Goal: Task Accomplishment & Management: Complete application form

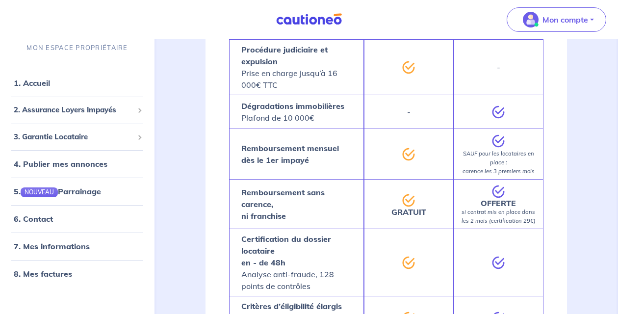
scroll to position [495, 0]
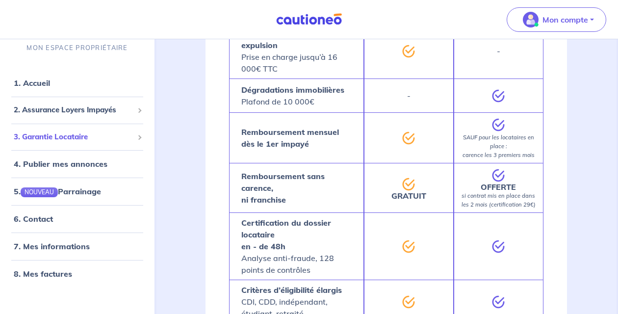
click at [63, 130] on div "3. Garantie Locataire" at bounding box center [77, 137] width 147 height 19
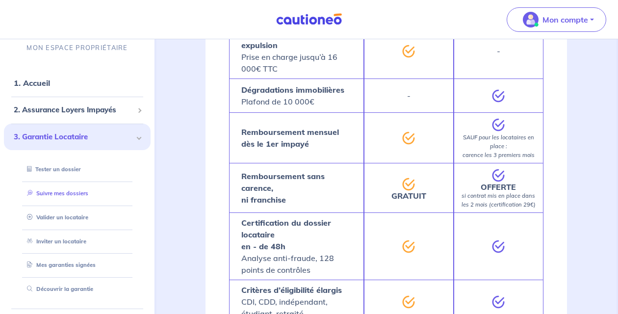
click at [67, 192] on link "Suivre mes dossiers" at bounding box center [55, 193] width 65 height 7
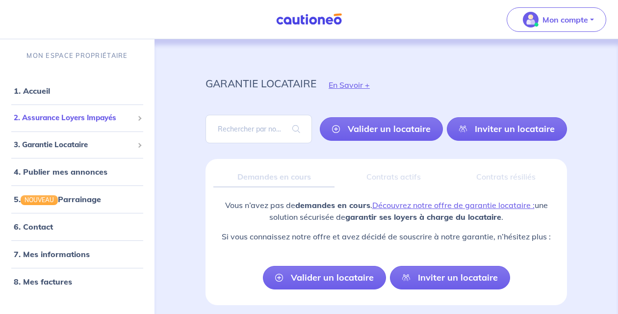
click at [80, 117] on span "2. Assurance Loyers Impayés" at bounding box center [74, 117] width 120 height 11
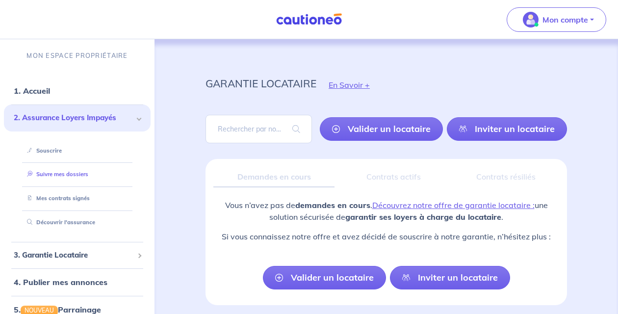
click at [79, 177] on link "Suivre mes dossiers" at bounding box center [55, 174] width 65 height 7
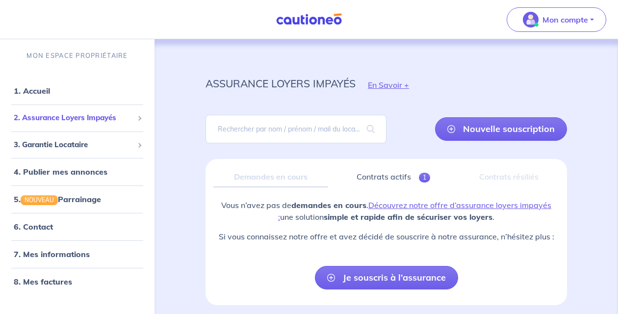
click at [138, 116] on span at bounding box center [138, 117] width 3 height 11
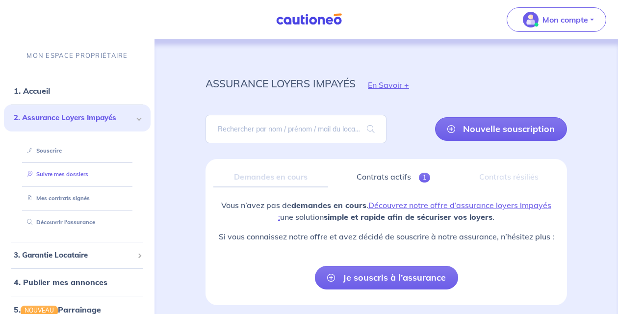
click at [77, 171] on link "Suivre mes dossiers" at bounding box center [55, 174] width 65 height 7
click at [76, 174] on link "Suivre mes dossiers" at bounding box center [55, 174] width 65 height 7
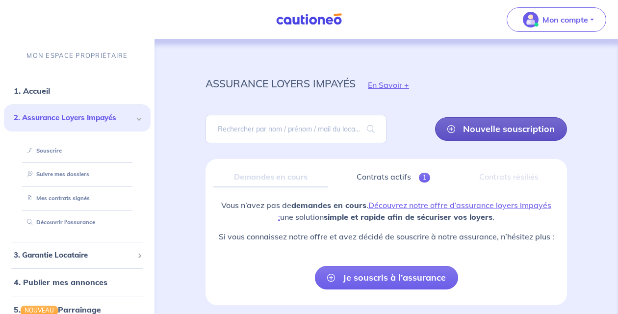
click at [522, 124] on link "Nouvelle souscription" at bounding box center [501, 129] width 132 height 24
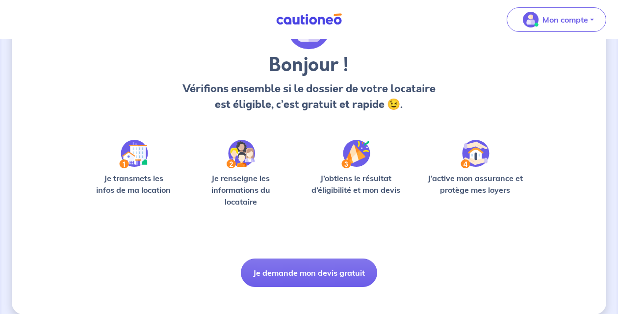
scroll to position [62, 0]
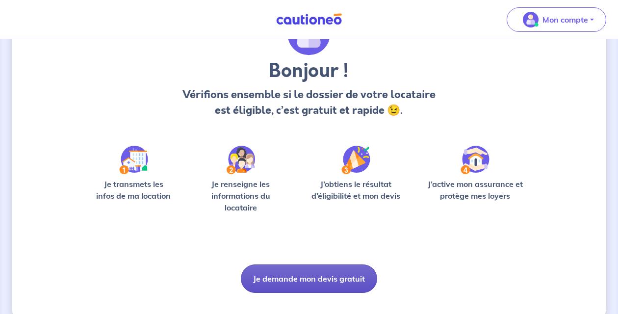
click at [299, 272] on button "Je demande mon devis gratuit" at bounding box center [309, 278] width 136 height 28
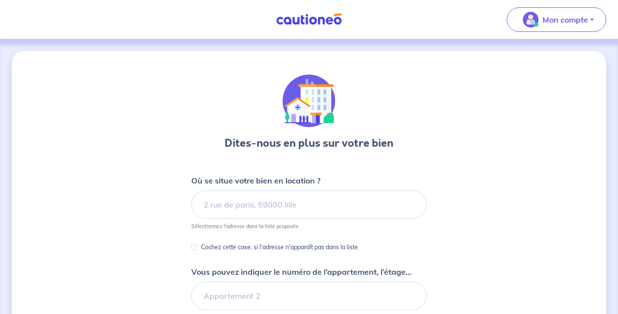
click at [280, 187] on div "Où se situe votre bien en location ? Sélectionnez l'adresse dans la liste propo…" at bounding box center [309, 202] width 236 height 55
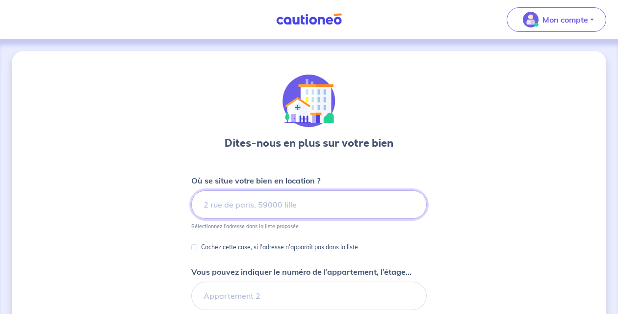
click at [275, 198] on input at bounding box center [309, 204] width 236 height 28
click at [276, 204] on input at bounding box center [309, 204] width 236 height 28
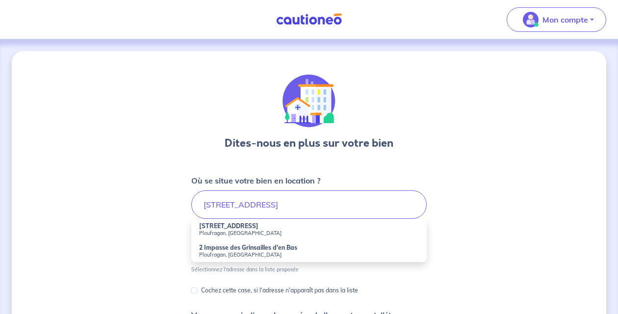
click at [279, 227] on li "[STREET_ADDRESS]" at bounding box center [309, 230] width 236 height 22
type input "[STREET_ADDRESS]"
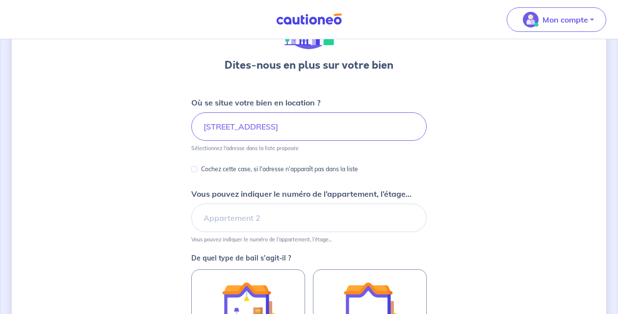
scroll to position [91, 0]
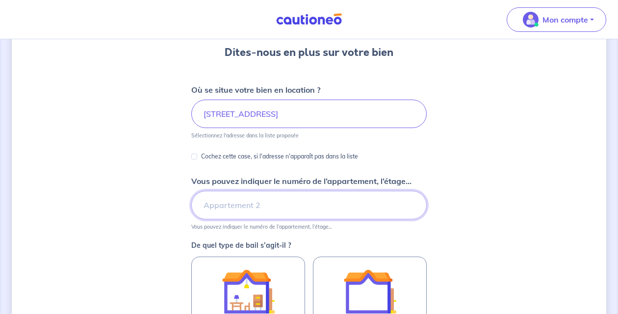
click at [244, 208] on input "Vous pouvez indiquer le numéro de l’appartement, l’étage..." at bounding box center [309, 205] width 236 height 28
type input "LOG1"
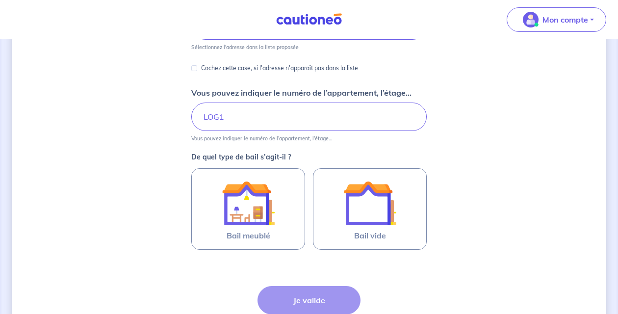
click at [263, 234] on span "Bail meublé" at bounding box center [249, 236] width 44 height 12
click at [0, 0] on input "Bail meublé" at bounding box center [0, 0] width 0 height 0
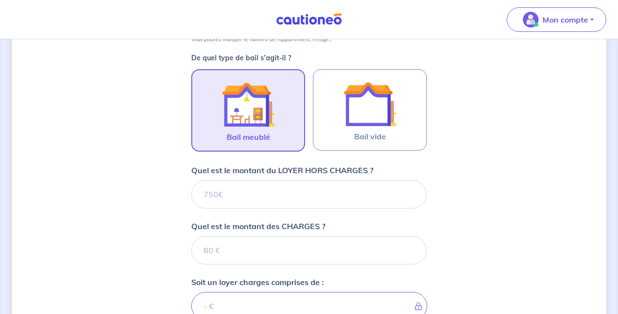
scroll to position [305, 0]
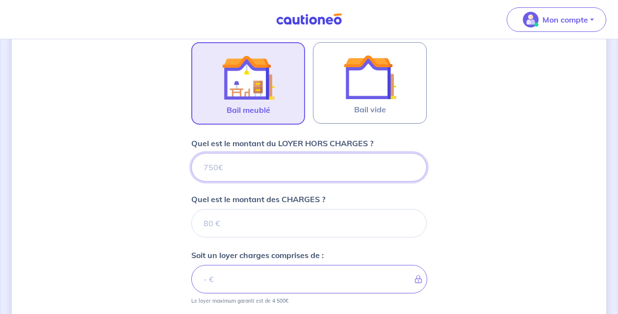
click at [239, 156] on input "Quel est le montant du LOYER HORS CHARGES ?" at bounding box center [309, 167] width 236 height 28
type input "600"
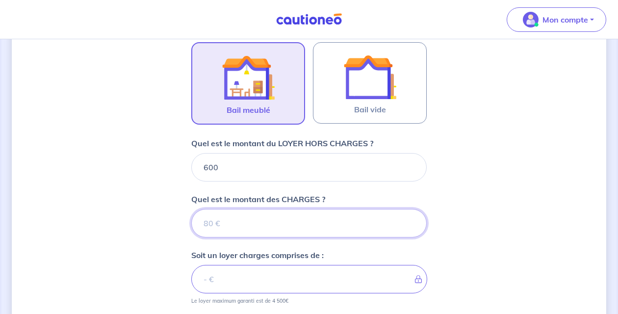
click at [259, 217] on input "Quel est le montant des CHARGES ?" at bounding box center [309, 223] width 236 height 28
type input "10"
type input "601"
type input "100"
type input "700"
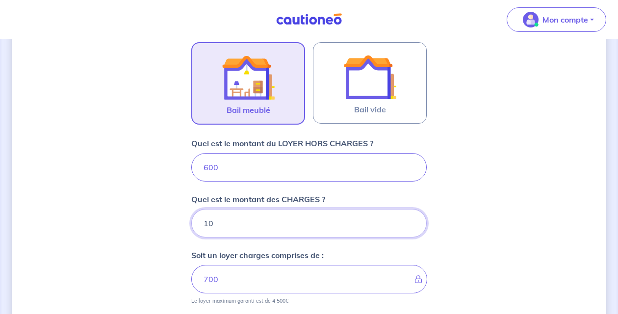
type input "1"
type input "601"
type input "150"
type input "750"
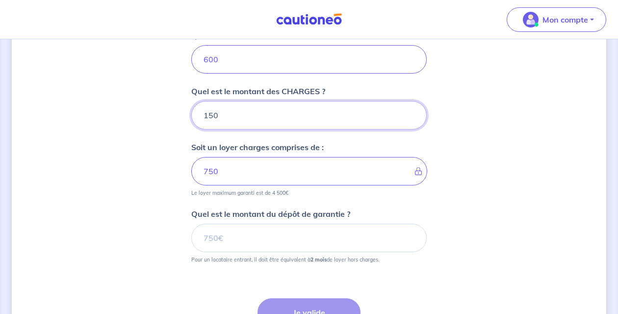
scroll to position [434, 0]
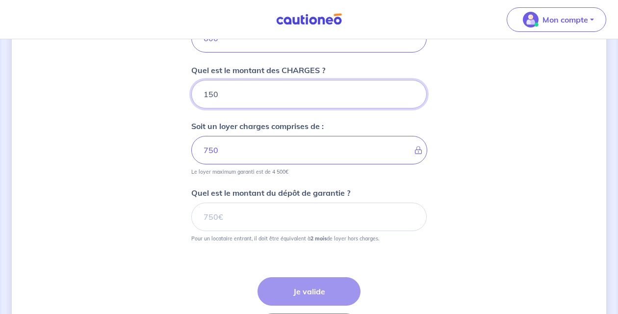
type input "150"
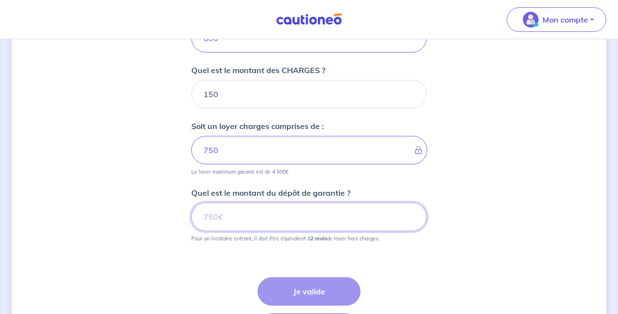
click at [260, 213] on input "Quel est le montant du dépôt de garantie ?" at bounding box center [309, 217] width 236 height 28
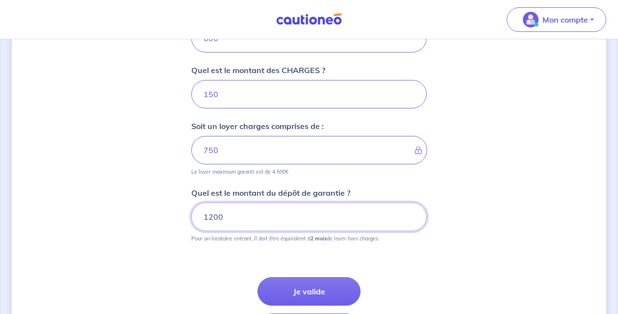
type input "1200"
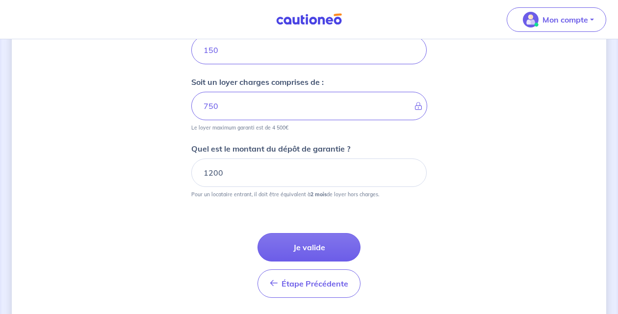
scroll to position [497, 0]
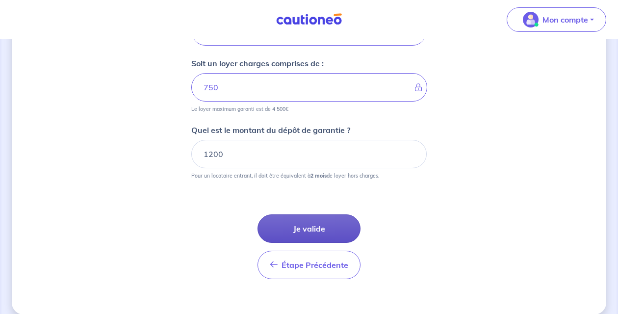
click at [326, 230] on button "Je valide" at bounding box center [309, 228] width 103 height 28
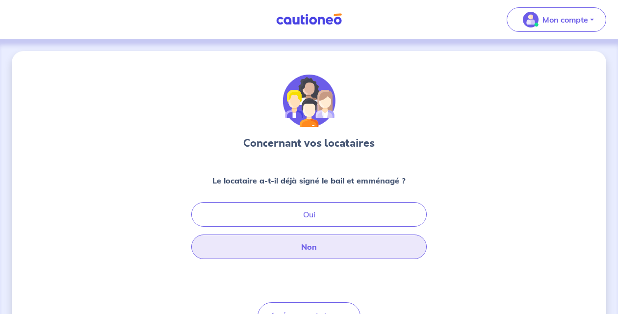
click at [330, 244] on button "Non" at bounding box center [309, 247] width 236 height 25
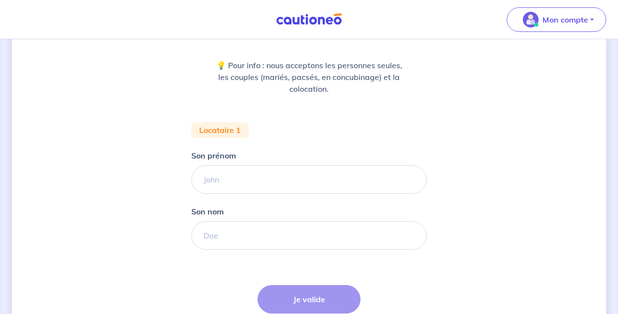
scroll to position [116, 0]
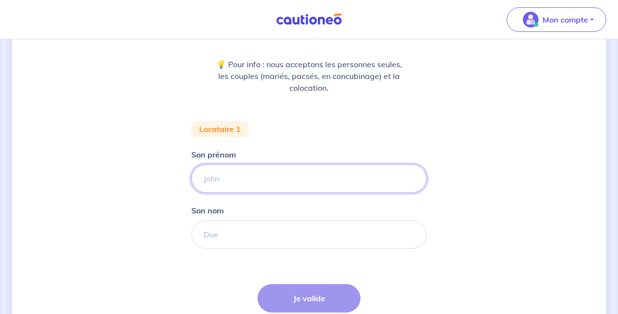
click at [300, 174] on input "Son prénom" at bounding box center [309, 178] width 236 height 28
type input "Pépé"
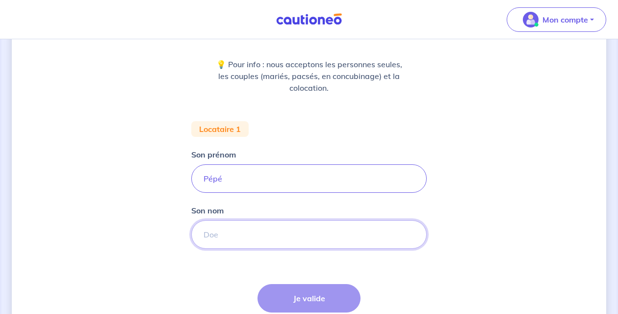
click at [256, 236] on input "Son nom" at bounding box center [309, 234] width 236 height 28
type input "TERIIPAIA"
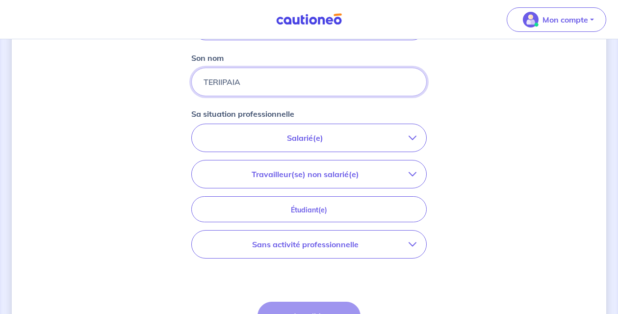
scroll to position [288, 0]
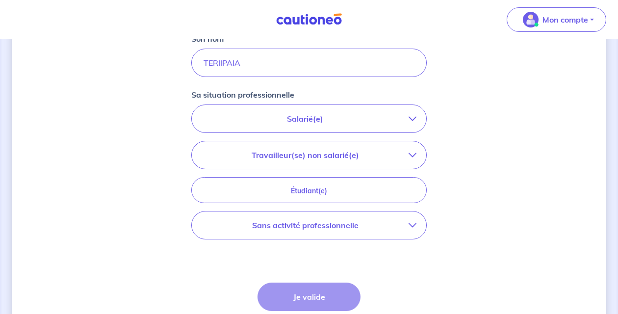
click at [289, 129] on button "Salarié(e)" at bounding box center [309, 118] width 235 height 27
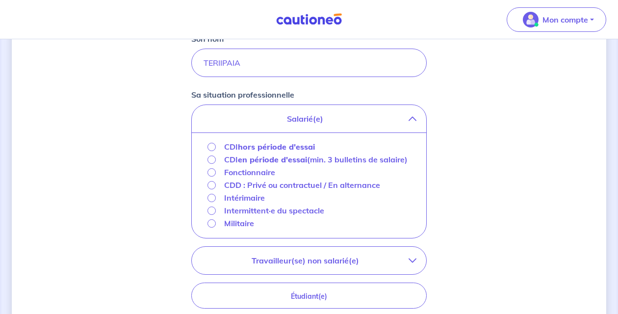
click at [283, 146] on strong "hors période d'essai" at bounding box center [276, 147] width 77 height 10
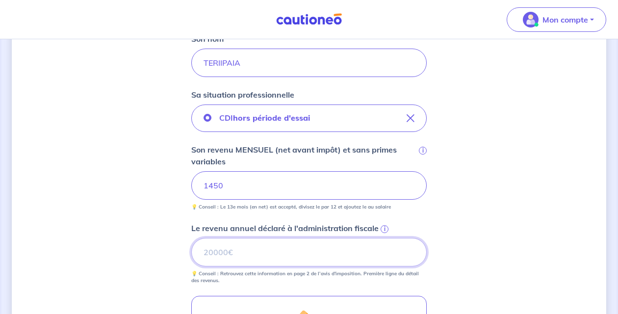
click at [276, 259] on input "Le revenu annuel déclaré à l'administration fiscale i" at bounding box center [309, 252] width 236 height 28
type input "23310"
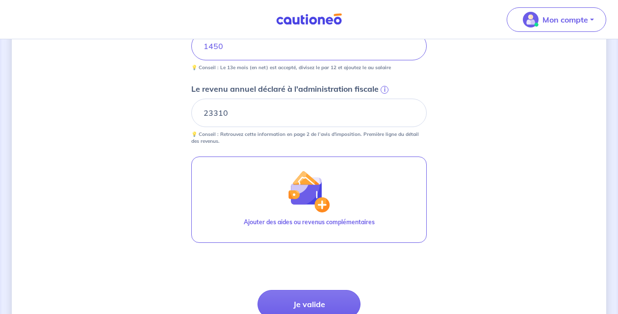
scroll to position [432, 0]
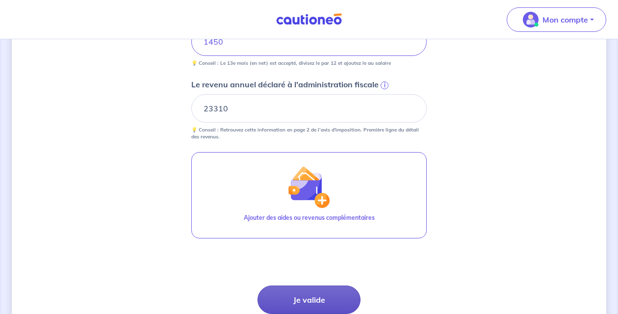
click at [323, 303] on button "Je valide" at bounding box center [309, 300] width 103 height 28
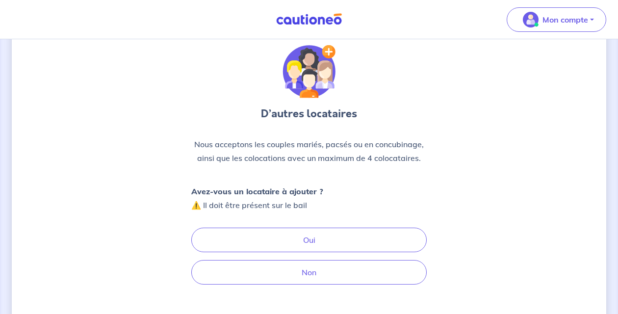
scroll to position [35, 0]
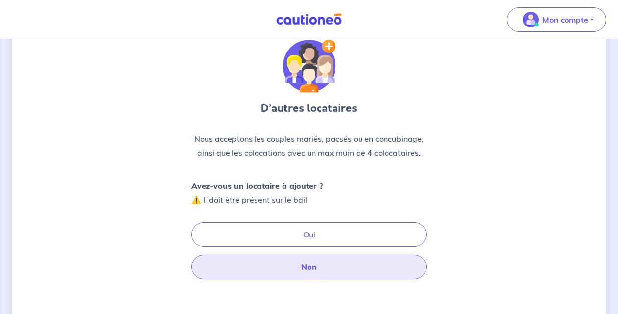
click at [317, 276] on button "Non" at bounding box center [309, 267] width 236 height 25
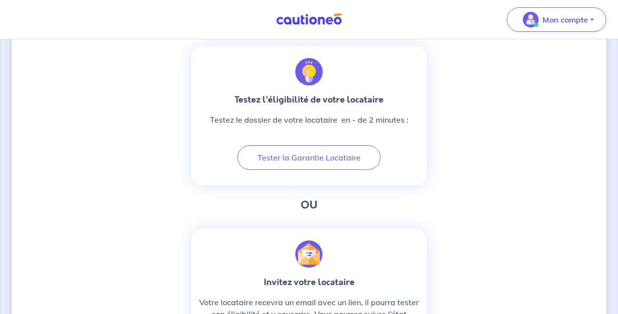
scroll to position [339, 0]
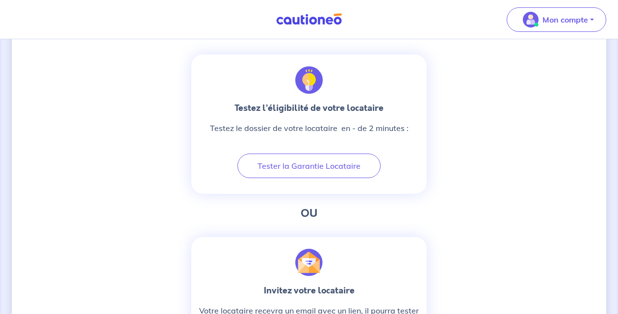
click at [466, 178] on div "Nous sommes désolé, le dossier locataire n'est pas éligible D’après les informa…" at bounding box center [309, 276] width 595 height 1128
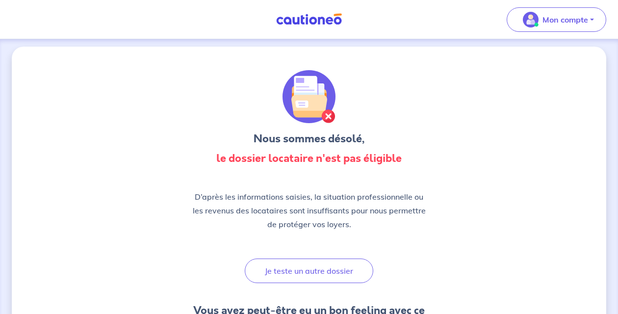
scroll to position [0, 0]
